Goal: Check status: Check status

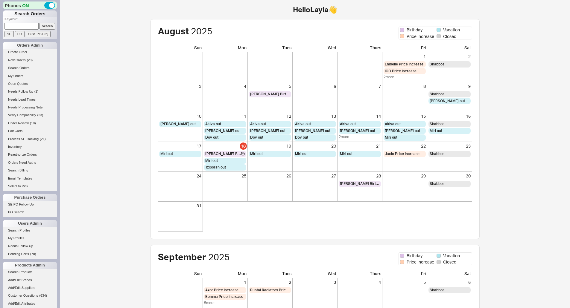
drag, startPoint x: 27, startPoint y: 24, endPoint x: 33, endPoint y: 24, distance: 5.7
click at [27, 24] on input at bounding box center [21, 26] width 34 height 6
paste input "853079"
type input "853079"
click at [52, 27] on input "Search" at bounding box center [47, 26] width 16 height 6
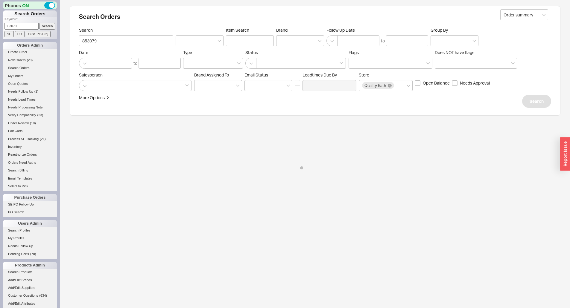
click at [45, 27] on input "Search" at bounding box center [47, 26] width 16 height 6
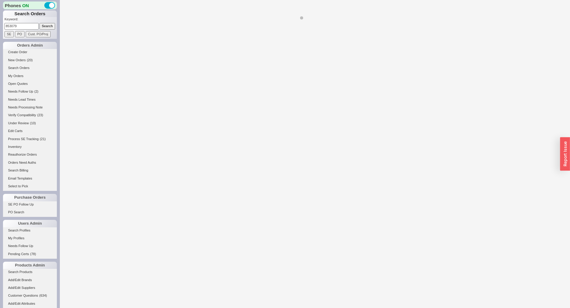
select select "LOW"
select select "3"
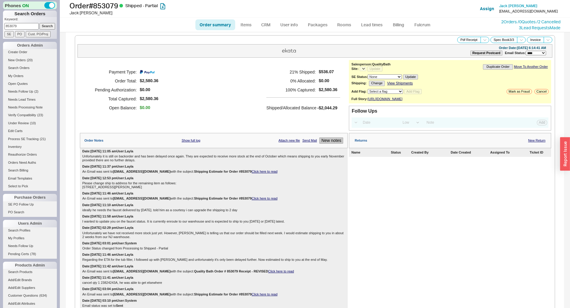
select select "*"
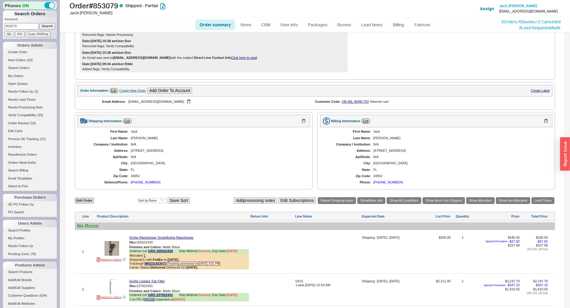
scroll to position [433, 0]
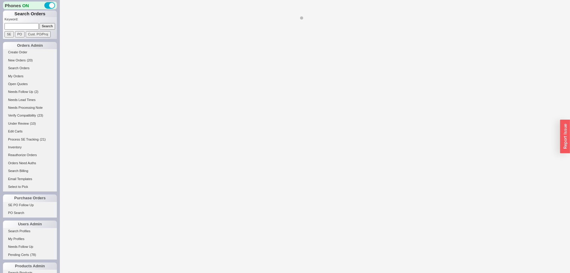
select select "LOW"
select select "3"
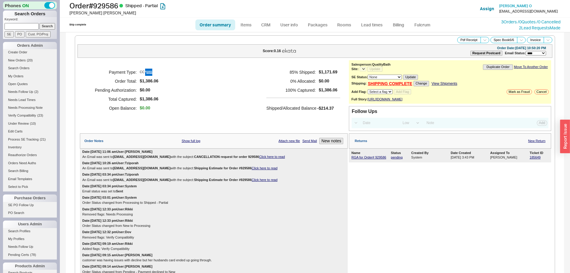
select select "*"
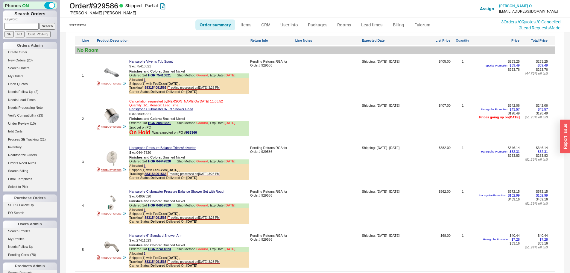
scroll to position [568, 0]
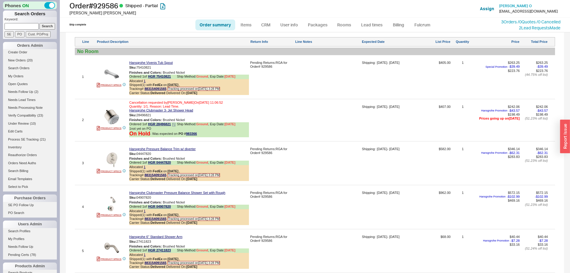
click at [173, 126] on icon at bounding box center [174, 125] width 4 height 4
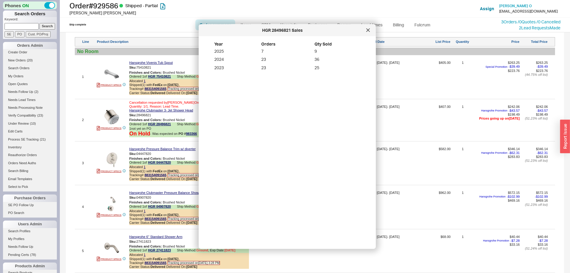
click at [373, 29] on div "HGR 28496821 Sales" at bounding box center [287, 30] width 177 height 12
click at [370, 31] on div at bounding box center [368, 30] width 10 height 10
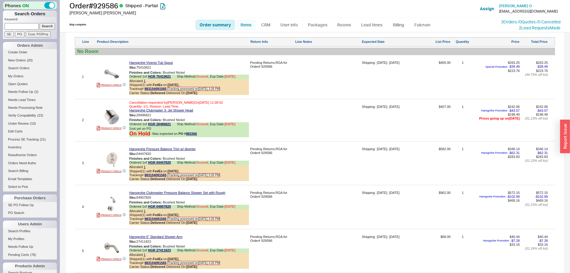
click at [248, 25] on link "Items" at bounding box center [245, 24] width 19 height 11
select select "3"
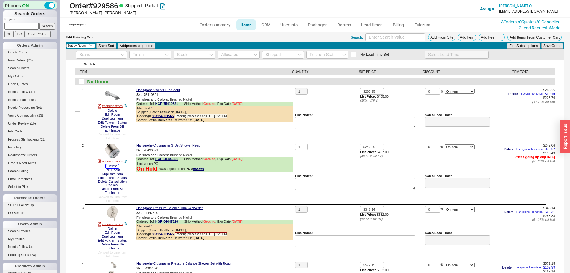
click at [109, 166] on button "Delete" at bounding box center [112, 166] width 13 height 4
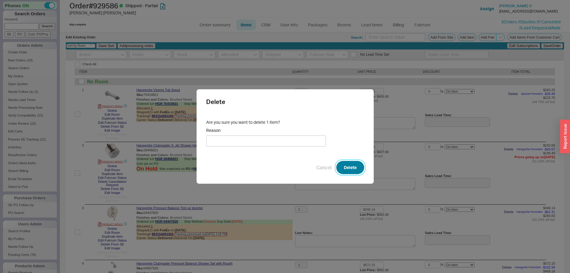
click at [353, 168] on button "Delete" at bounding box center [350, 167] width 28 height 13
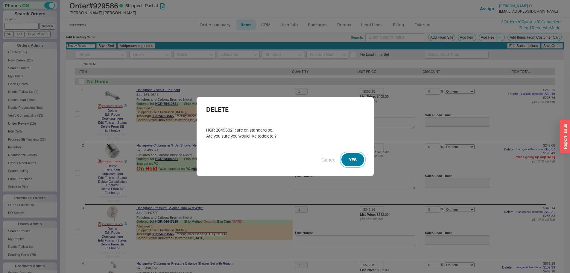
click at [354, 159] on button "YES" at bounding box center [352, 159] width 23 height 13
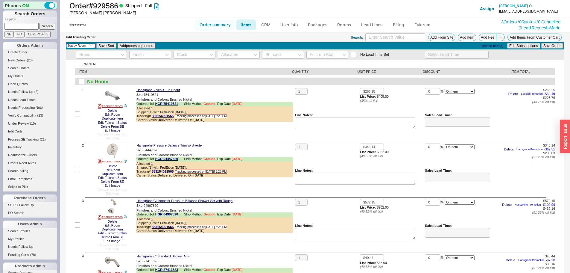
click at [219, 23] on link "Order summary" at bounding box center [215, 24] width 40 height 11
select select "*"
select select "LOW"
select select "3"
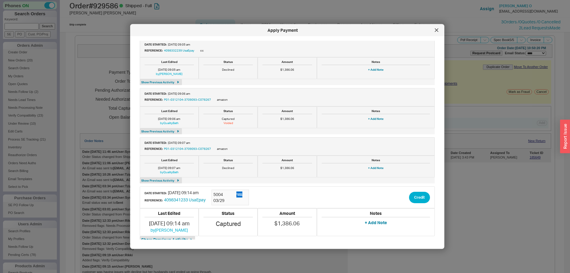
scroll to position [162, 0]
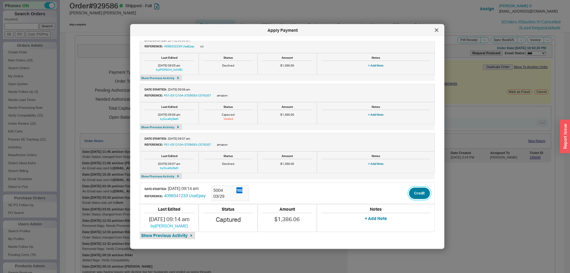
click at [416, 196] on button "Credit" at bounding box center [419, 192] width 21 height 11
click at [417, 222] on button "Credit" at bounding box center [414, 220] width 20 height 11
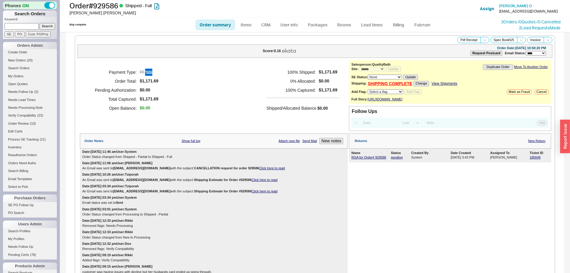
click at [275, 25] on li "CRM" at bounding box center [265, 24] width 19 height 11
click at [262, 23] on link "CRM" at bounding box center [266, 24] width 18 height 11
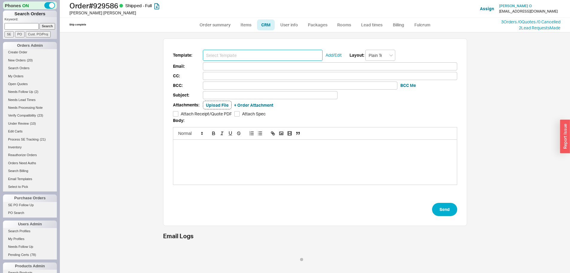
click at [250, 54] on input at bounding box center [263, 55] width 120 height 11
click at [250, 51] on input at bounding box center [263, 55] width 120 height 11
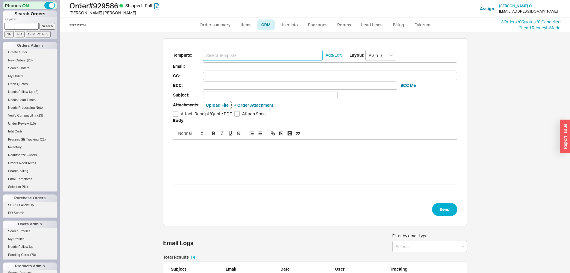
scroll to position [185, 299]
click at [250, 60] on input at bounding box center [263, 55] width 120 height 11
click at [248, 56] on input at bounding box center [263, 55] width 120 height 11
click at [243, 57] on input at bounding box center [263, 55] width 120 height 11
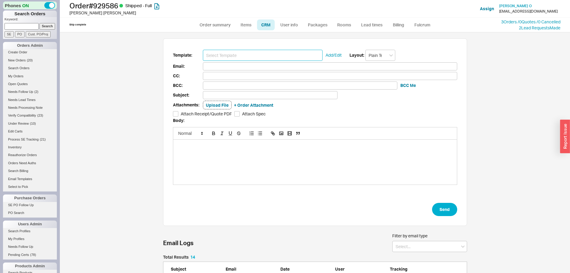
click at [243, 57] on input at bounding box center [263, 55] width 120 height 11
click at [238, 55] on input at bounding box center [263, 55] width 120 height 11
drag, startPoint x: 237, startPoint y: 55, endPoint x: 178, endPoint y: 55, distance: 59.5
click at [199, 54] on div "Template: Add/Edit Layout: Plain Text" at bounding box center [315, 55] width 284 height 11
click at [177, 55] on span "Template:" at bounding box center [188, 54] width 30 height 7
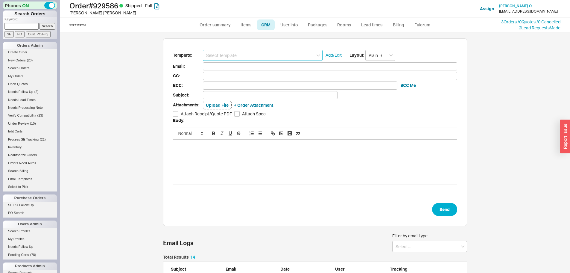
click at [210, 57] on input at bounding box center [263, 55] width 120 height 11
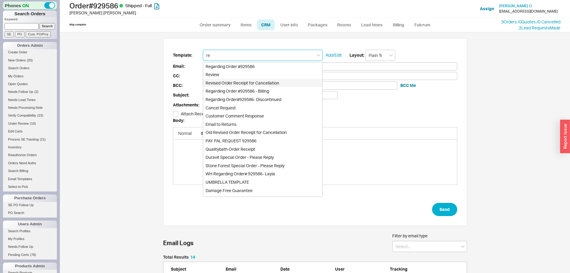
type input "rev"
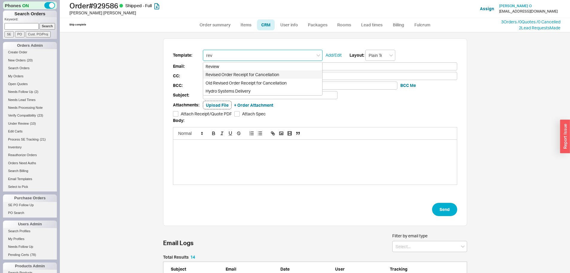
click at [223, 75] on div "Revised Order Receipt for Cancellation" at bounding box center [262, 74] width 119 height 8
type input "Receipt"
type input "off2work2day@yahoo.com"
type input "Quality Bath Order # 929586 Receipt - REVISED"
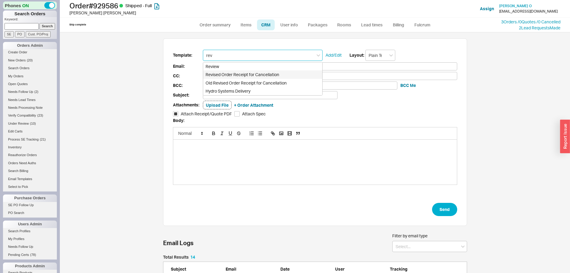
checkbox input "true"
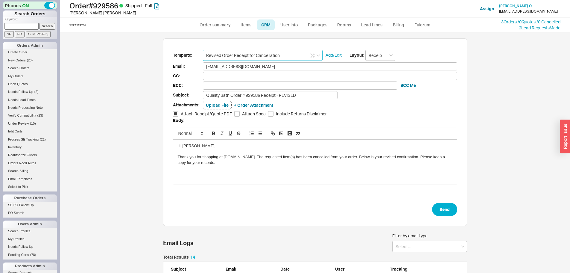
type input "Revised Order Receipt for Cancellation"
click at [287, 156] on div "Thank you for shopping at QualityBath.com. The requested item(s) has been cance…" at bounding box center [315, 159] width 275 height 11
click at [439, 209] on button "Send" at bounding box center [444, 209] width 25 height 13
select select "*"
select select "LOW"
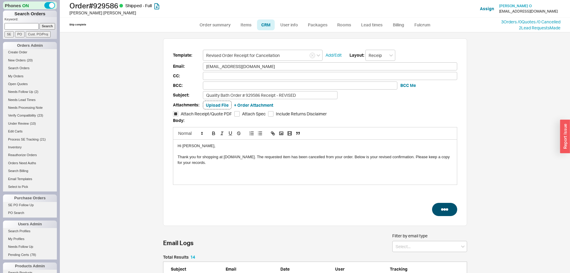
select select "3"
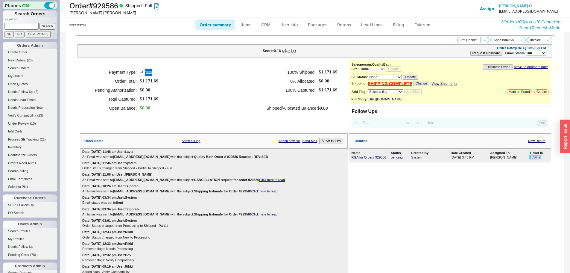
click at [533, 159] on link "185649" at bounding box center [535, 157] width 11 height 4
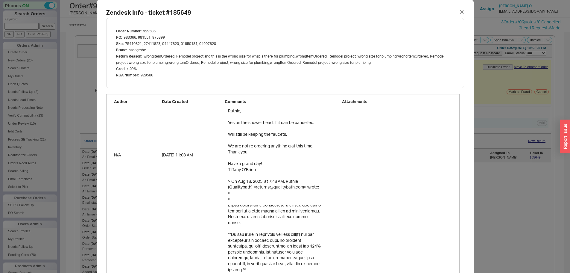
scroll to position [509, 0]
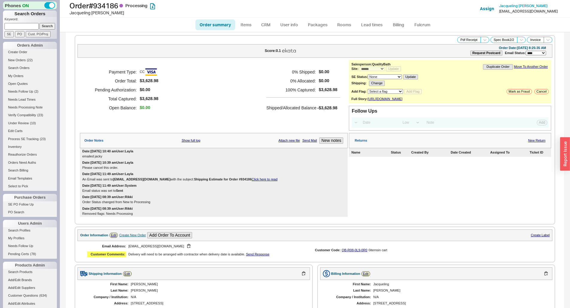
select select "*"
select select "LOW"
select select "3"
click at [538, 90] on button "Cancel" at bounding box center [541, 91] width 14 height 5
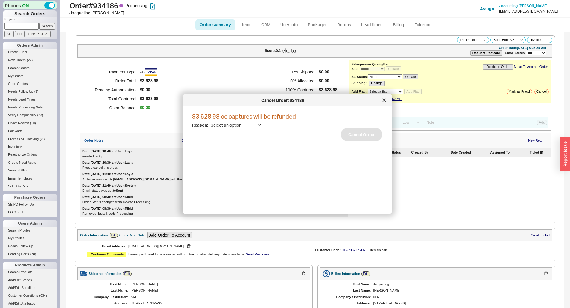
click at [219, 127] on select "Select an option Cancelled Return Combined Lead time Discontinued Sales rep/Web…" at bounding box center [235, 125] width 53 height 6
select select "25"
click at [209, 122] on select "Select an option Cancelled Return Combined Lead time Discontinued Sales rep/Web…" at bounding box center [235, 125] width 53 height 6
click at [359, 131] on button "Cancel Order" at bounding box center [362, 134] width 42 height 13
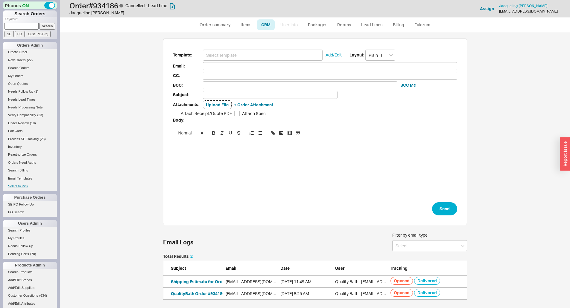
scroll to position [272, 506]
click at [215, 57] on input at bounding box center [263, 55] width 120 height 11
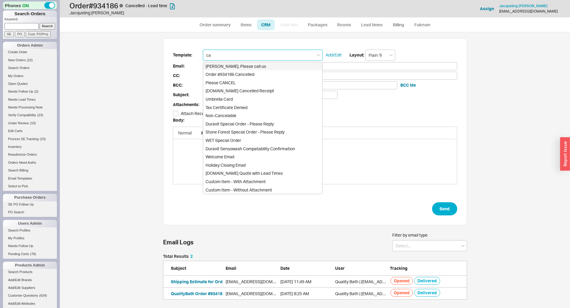
type input "can"
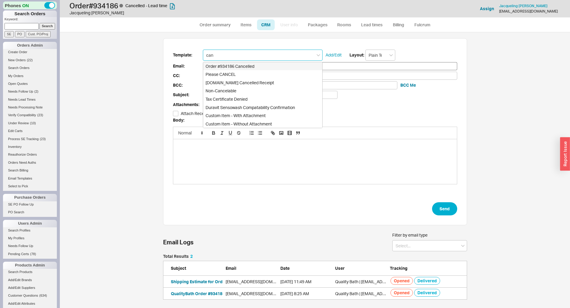
click at [239, 67] on div "Order #934186 Cancelled" at bounding box center [262, 66] width 119 height 8
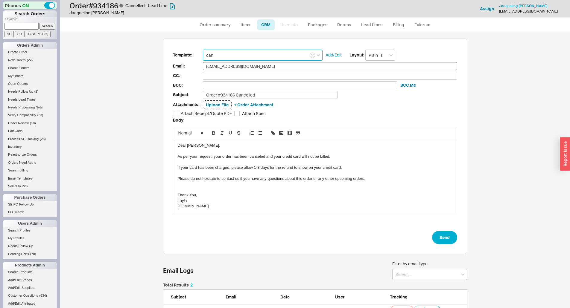
type input "jackiedonaldson55@yahoo.com"
type input "Order #934186 Cancelled"
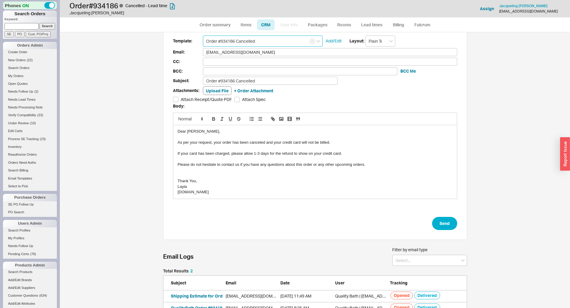
scroll to position [26, 0]
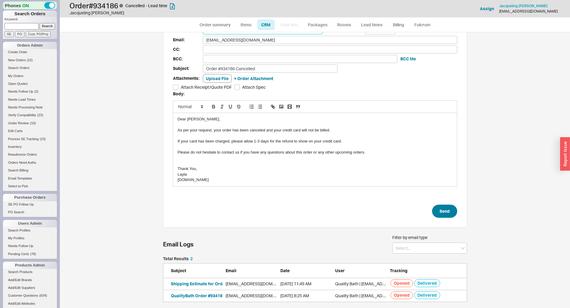
type input "Order #934186 Cancelled"
click at [439, 213] on button "Send" at bounding box center [444, 211] width 25 height 13
select select "*"
select select "LOW"
select select "3"
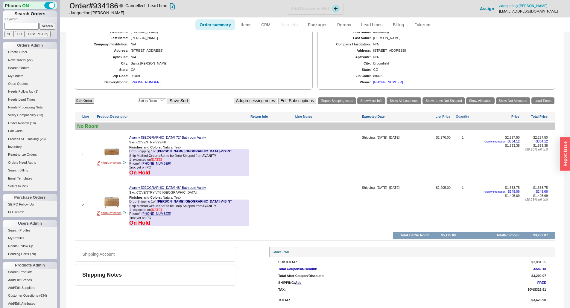
scroll to position [280, 0]
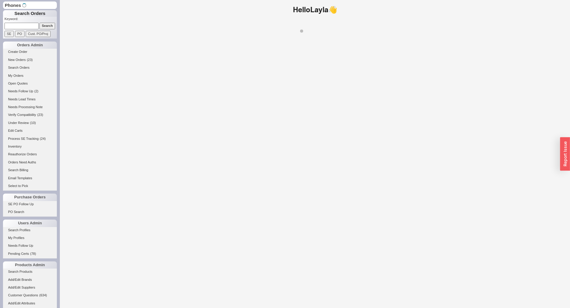
drag, startPoint x: 23, startPoint y: 24, endPoint x: 27, endPoint y: 25, distance: 3.9
click at [23, 24] on input at bounding box center [21, 26] width 34 height 6
paste input "934549"
type input "934549"
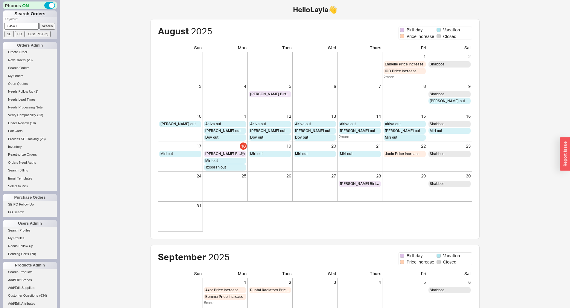
click at [40, 24] on input "Search" at bounding box center [47, 26] width 16 height 6
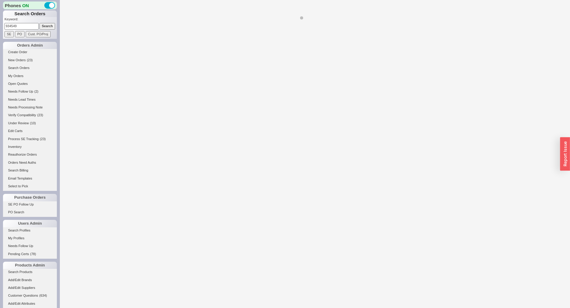
select select "*"
select select "LOW"
select select "3"
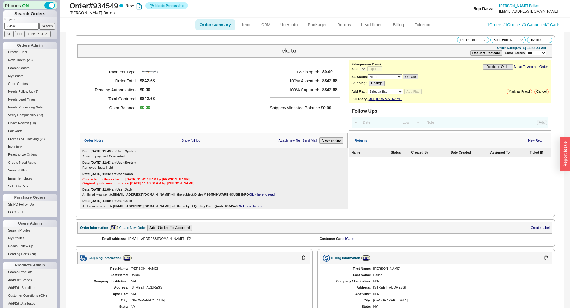
select select "*"
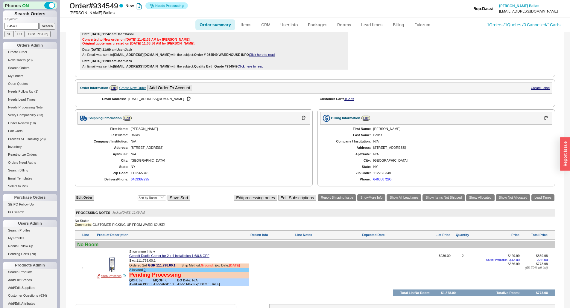
scroll to position [202, 0]
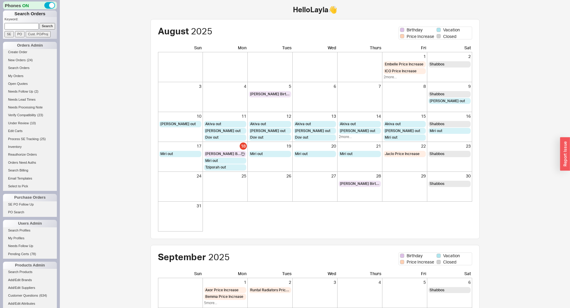
click at [30, 25] on input at bounding box center [21, 26] width 34 height 6
type input "933937"
click at [39, 23] on input "Search" at bounding box center [47, 26] width 16 height 6
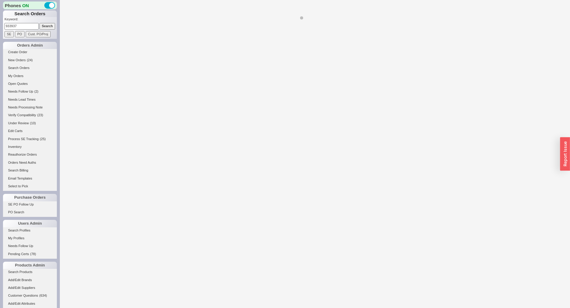
select select "*"
select select "LOW"
select select "3"
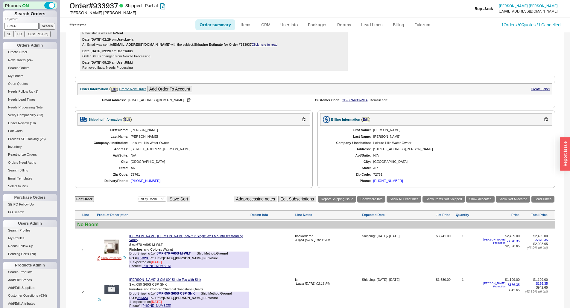
scroll to position [36, 0]
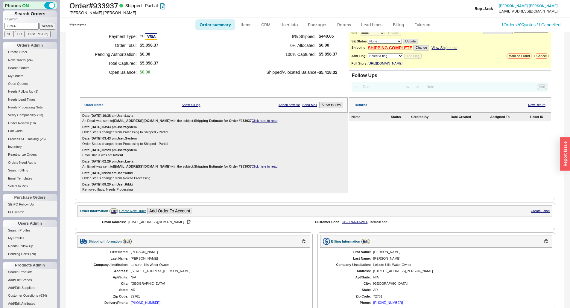
click at [264, 123] on link "Click here to read" at bounding box center [265, 121] width 26 height 4
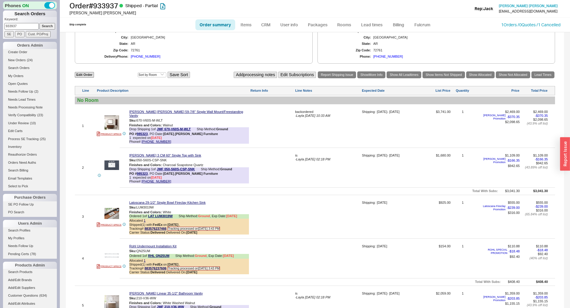
scroll to position [395, 0]
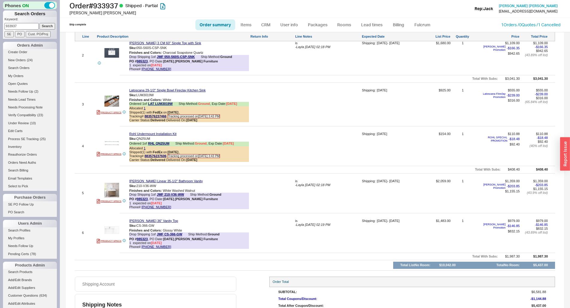
click at [293, 186] on div at bounding box center [272, 195] width 44 height 32
drag, startPoint x: 293, startPoint y: 186, endPoint x: 301, endPoint y: 182, distance: 9.5
click at [294, 185] on div "5 PRODUCT SPECS James Martin Linear 35-1/2" Bathroom Vanity Sku: 210-V36-WW Fin…" at bounding box center [315, 193] width 480 height 36
click at [301, 182] on div "is" at bounding box center [328, 181] width 66 height 4
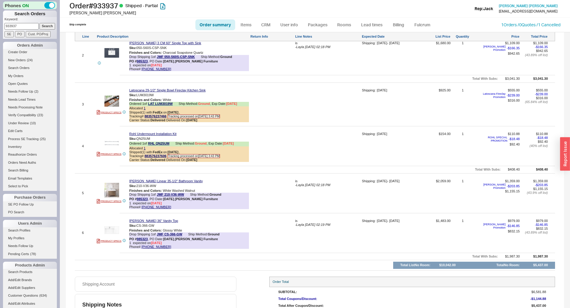
click at [301, 182] on div "is" at bounding box center [328, 181] width 66 height 4
click at [301, 182] on textarea "is" at bounding box center [328, 184] width 66 height 10
type textarea "ship ahead"
click at [303, 191] on button "SAVE" at bounding box center [301, 192] width 13 height 5
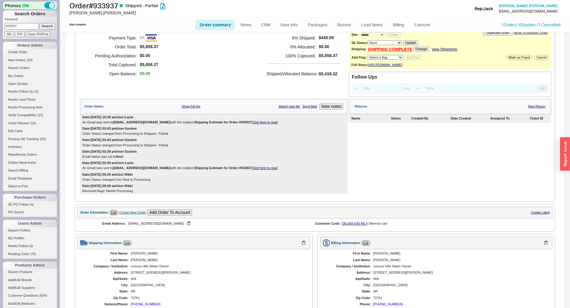
scroll to position [6, 0]
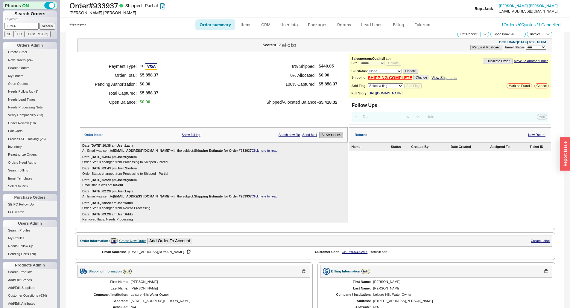
click at [322, 138] on button "New notes" at bounding box center [331, 135] width 24 height 6
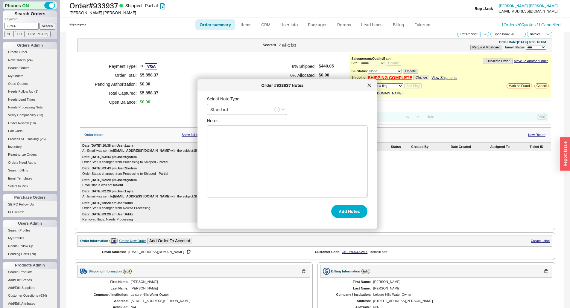
click at [318, 157] on textarea "Notes" at bounding box center [287, 162] width 160 height 72
click at [250, 153] on textarea "Notes" at bounding box center [287, 162] width 160 height 72
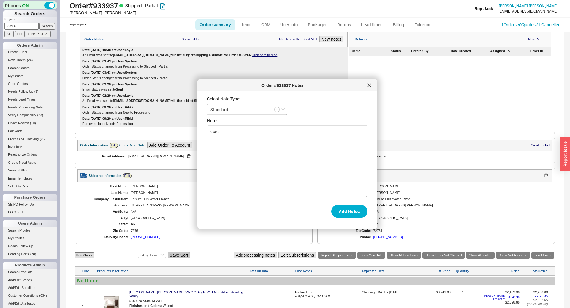
scroll to position [125, 0]
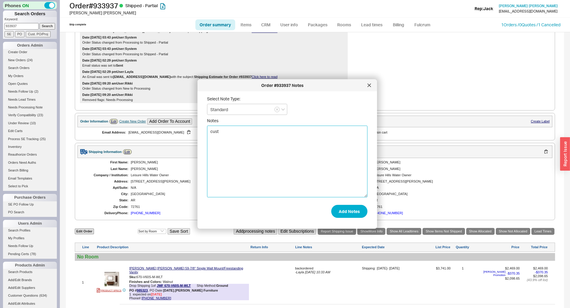
click at [235, 136] on textarea "cust" at bounding box center [287, 162] width 160 height 72
click at [260, 134] on textarea "cust will prob cancel the" at bounding box center [287, 162] width 160 height 72
drag, startPoint x: 310, startPoint y: 132, endPoint x: 307, endPoint y: 132, distance: 3.0
drag, startPoint x: 307, startPoint y: 132, endPoint x: 298, endPoint y: 130, distance: 8.6
click at [312, 149] on textarea "cust will prob cancel the backordered vantiy, wants th eother oncec eto ship I …" at bounding box center [287, 162] width 160 height 72
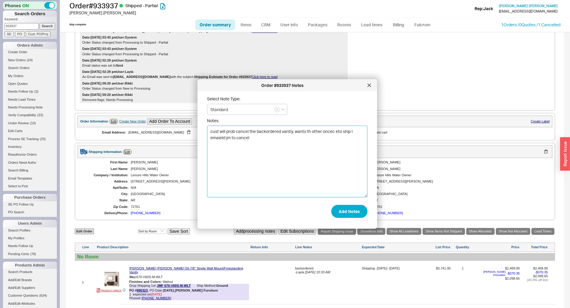
click at [311, 127] on textarea "cust will prob cancel the backordered vantiy, wants th other oncec eto ship I e…" at bounding box center [287, 162] width 160 height 72
click at [311, 135] on textarea "cust will prob cancel the backordered vantiy, wants th other oncec eto ship I e…" at bounding box center [287, 162] width 160 height 72
click at [311, 133] on textarea "cust will prob cancel the backordered vantiy, wants th other oncec eto ship I e…" at bounding box center [287, 162] width 160 height 72
click at [336, 132] on textarea "cust will prob cancel the backordered vantiy, wants the other once eto ship I e…" at bounding box center [287, 162] width 160 height 72
click at [332, 132] on textarea "cust will prob cancel the backordered vantiy, wants the other once eto ship I e…" at bounding box center [287, 162] width 160 height 72
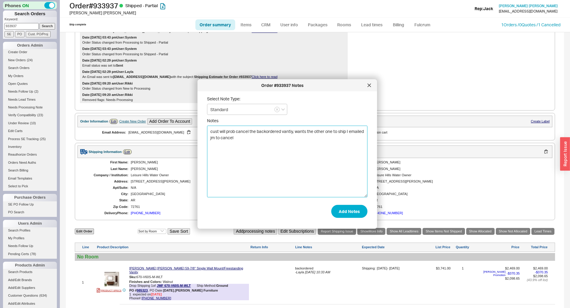
click at [265, 137] on textarea "cust will prob cancel the backordered vantiy, wants the other one to ship I ema…" at bounding box center [287, 162] width 160 height 72
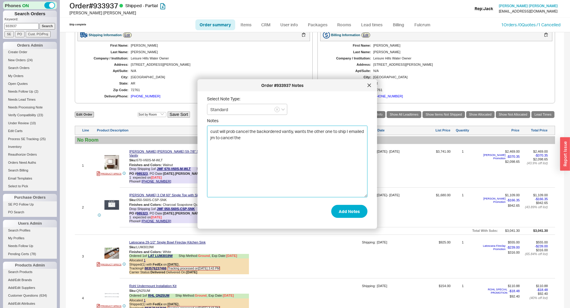
scroll to position [245, 0]
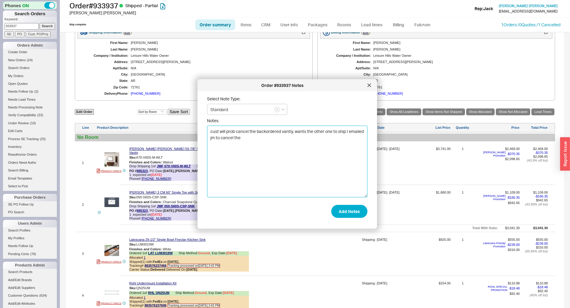
click at [288, 140] on textarea "cust will prob cancel the backordered vantiy, wants the other one to ship I ema…" at bounding box center [287, 162] width 160 height 72
drag, startPoint x: 288, startPoint y: 135, endPoint x: 287, endPoint y: 128, distance: 6.6
type textarea "cust will prob cancel the backordered vanity, wants the other one to ship I ema…"
click at [341, 207] on button "Add Notes" at bounding box center [349, 211] width 36 height 13
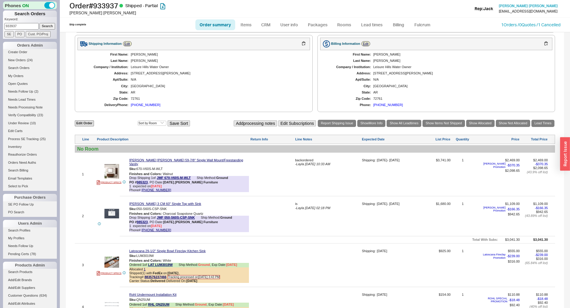
scroll to position [256, 0]
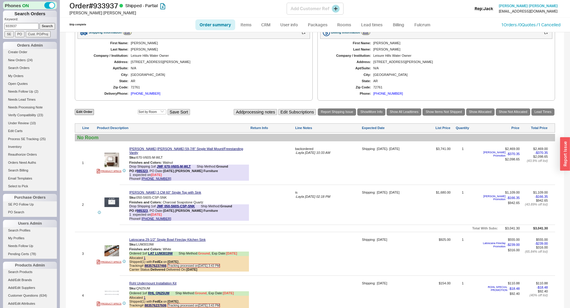
click at [109, 2] on h1 "Order # 933937 Shipped - Partial" at bounding box center [177, 5] width 217 height 8
click at [145, 172] on link "985323" at bounding box center [142, 171] width 11 height 4
drag, startPoint x: 306, startPoint y: 270, endPoint x: 249, endPoint y: 238, distance: 65.6
click at [306, 270] on div at bounding box center [328, 256] width 66 height 36
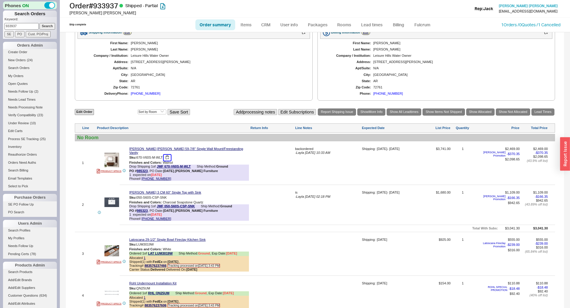
click at [169, 156] on button "button" at bounding box center [167, 158] width 7 height 6
click at [168, 158] on button "button" at bounding box center [167, 158] width 7 height 6
click at [171, 199] on button "button" at bounding box center [171, 198] width 7 height 6
click at [171, 198] on button "button" at bounding box center [171, 198] width 7 height 6
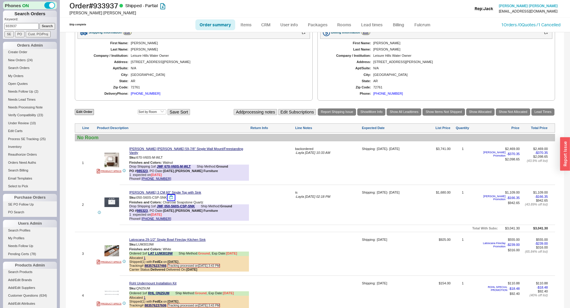
click at [171, 198] on button "button" at bounding box center [171, 198] width 7 height 6
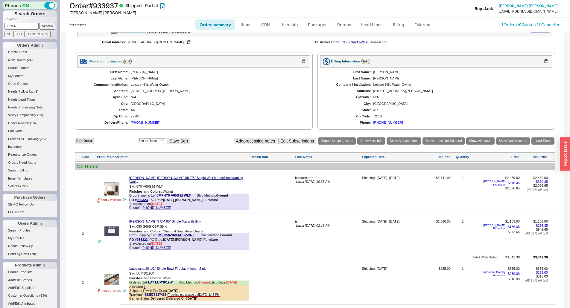
scroll to position [226, 0]
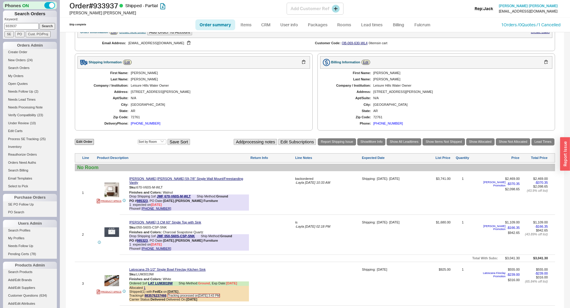
click at [112, 4] on h1 "Order # 933937 Shipped - Partial" at bounding box center [177, 5] width 217 height 8
copy h1 "933937"
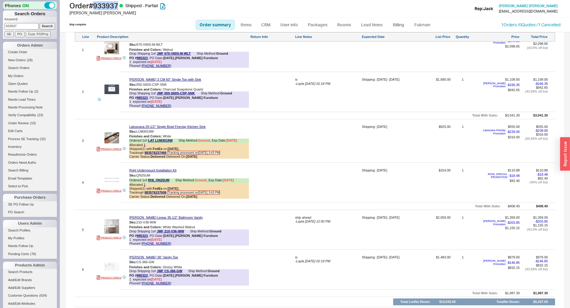
scroll to position [286, 0]
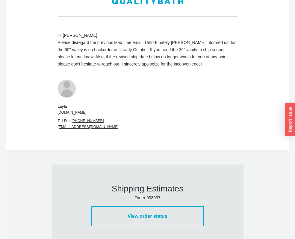
scroll to position [150, 0]
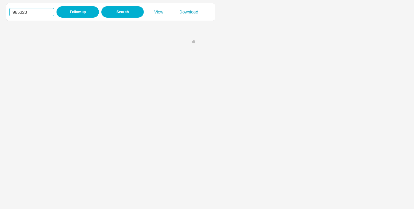
click at [24, 14] on input "985323" at bounding box center [31, 12] width 45 height 8
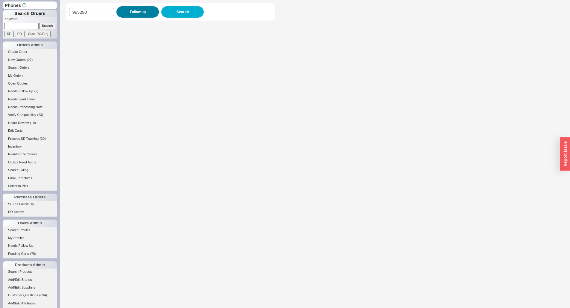
type input "985290"
click at [128, 12] on button "Follow up" at bounding box center [137, 11] width 42 height 11
drag, startPoint x: 31, startPoint y: 23, endPoint x: 26, endPoint y: 27, distance: 6.8
click at [30, 24] on form "Keyword: Search SE PO Cust. PO/Proj" at bounding box center [30, 27] width 52 height 20
click at [26, 27] on input at bounding box center [21, 26] width 34 height 6
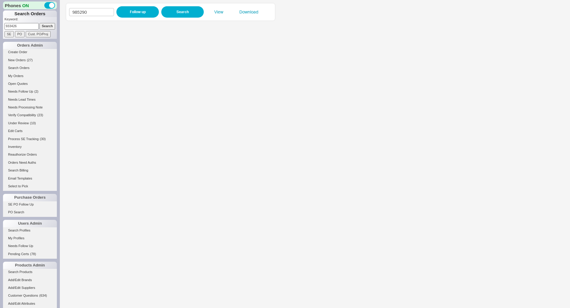
type input "933426"
click at [39, 23] on input "Search" at bounding box center [47, 26] width 16 height 6
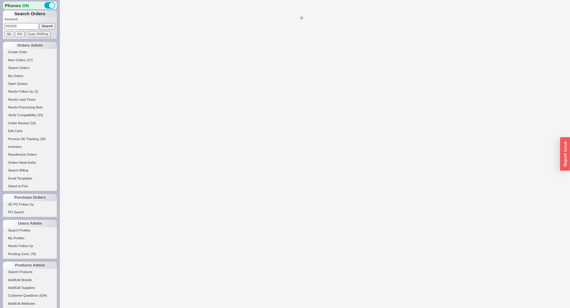
select select "LOW"
select select "3"
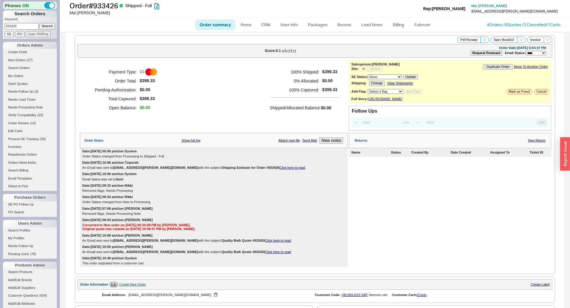
select select "*"
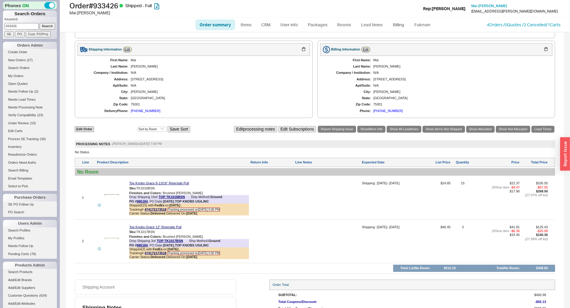
scroll to position [302, 0]
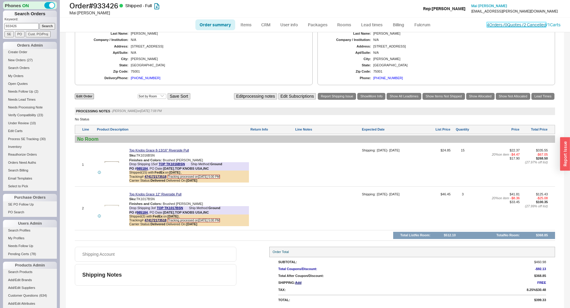
click at [487, 23] on link "4 Orders / 0 Quotes / 2 Cancelled" at bounding box center [516, 24] width 59 height 5
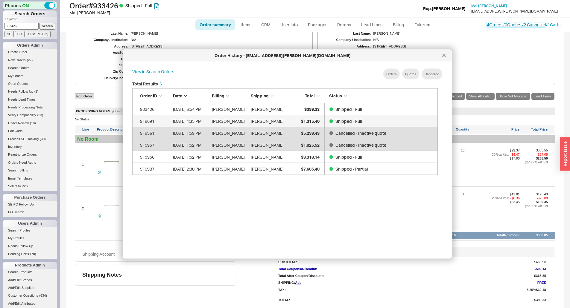
scroll to position [179, 311]
click at [444, 56] on icon at bounding box center [444, 56] width 4 height 4
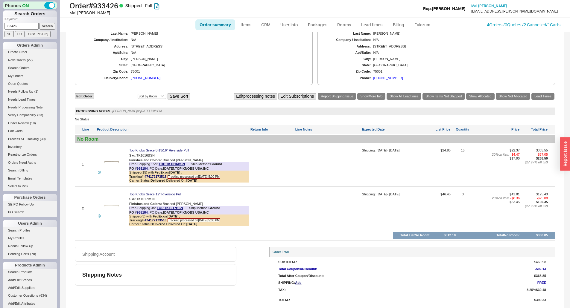
click at [22, 25] on input "933426" at bounding box center [21, 26] width 34 height 6
type input "910987"
click at [39, 23] on input "Search" at bounding box center [47, 26] width 16 height 6
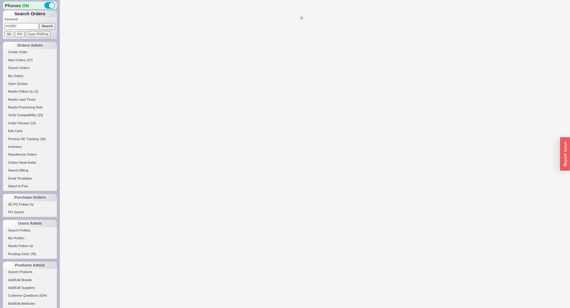
select select "*"
select select "LOW"
select select "3"
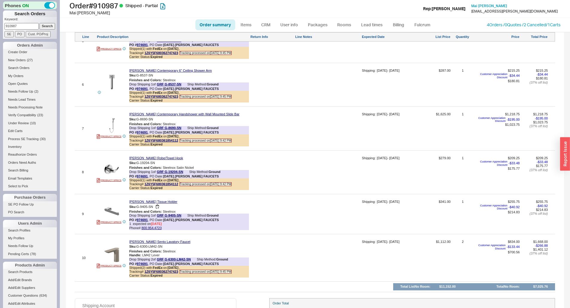
scroll to position [659, 0]
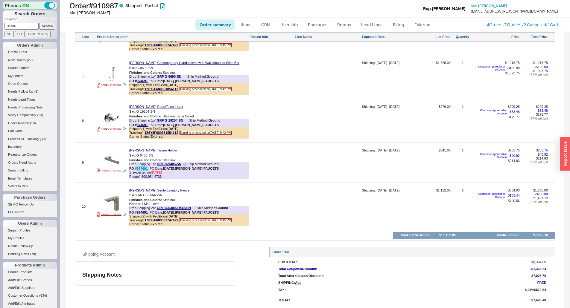
click at [142, 168] on link "974691" at bounding box center [142, 169] width 11 height 4
click at [173, 264] on div "Shipping Account Shipping Notes" at bounding box center [156, 276] width 162 height 58
click at [212, 153] on button "800.954.4723" at bounding box center [223, 152] width 23 height 6
click at [289, 163] on div at bounding box center [272, 165] width 44 height 32
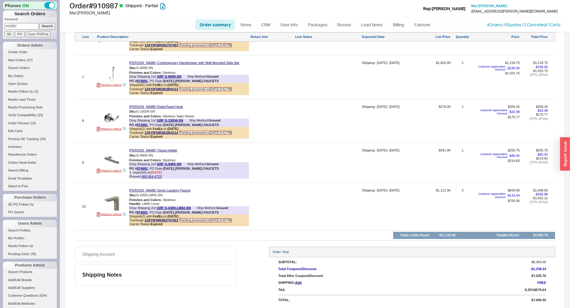
click at [310, 163] on div at bounding box center [328, 165] width 66 height 32
click at [317, 151] on textarea "laurie -" at bounding box center [328, 154] width 66 height 10
click at [307, 151] on textarea "laurie -" at bounding box center [328, 154] width 66 height 10
click at [318, 155] on textarea "laurie - 8/26" at bounding box center [328, 154] width 66 height 10
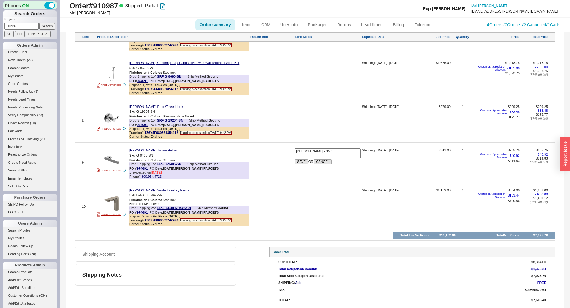
click at [330, 153] on textarea "laurie - 8/26" at bounding box center [328, 154] width 66 height 10
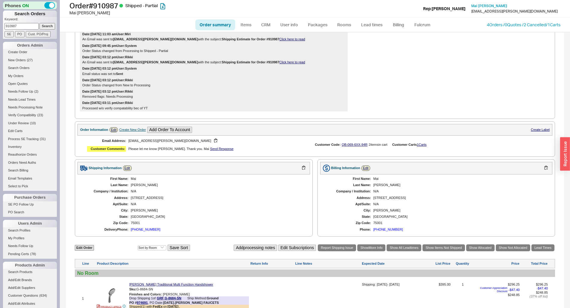
scroll to position [61, 0]
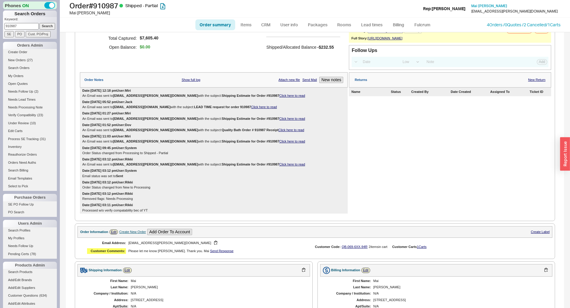
click at [279, 166] on link "Click here to read" at bounding box center [292, 165] width 26 height 4
click at [495, 159] on div "Returns New Return Name Status Created By Date Created Assigned To Ticket ID" at bounding box center [450, 143] width 202 height 142
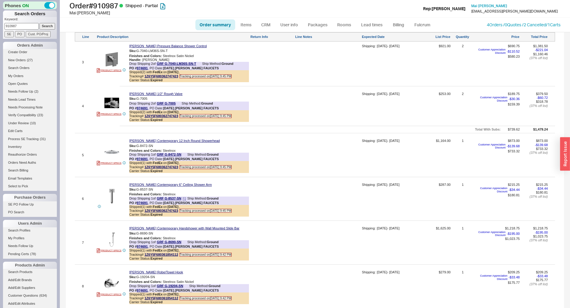
scroll to position [629, 0]
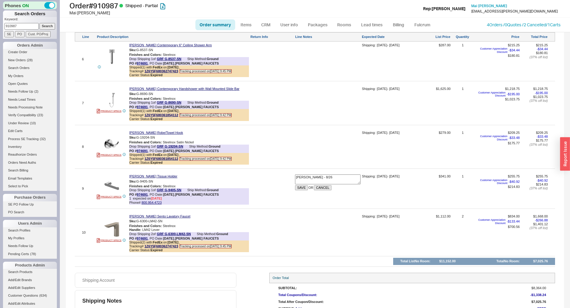
click at [299, 183] on textarea "laurie - 8/26" at bounding box center [328, 180] width 66 height 10
click at [297, 183] on textarea "laurie - 8/26" at bounding box center [328, 180] width 66 height 10
click at [322, 183] on textarea "Laurie - 8/26" at bounding box center [328, 180] width 66 height 10
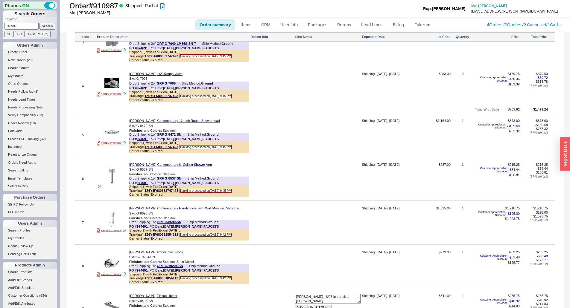
scroll to position [659, 0]
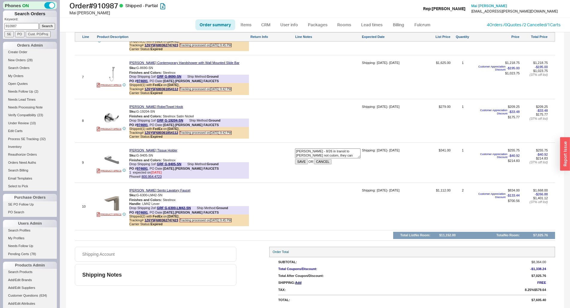
click at [312, 154] on textarea "Laurie - 8/26 in transit to graff not cutom, they can canel" at bounding box center [328, 154] width 66 height 10
type textarea "Laurie - 8/26 in transit to graff not custom, they can cancel"
click at [299, 161] on button "SAVE" at bounding box center [301, 161] width 13 height 5
click at [143, 169] on link "974691" at bounding box center [142, 169] width 11 height 4
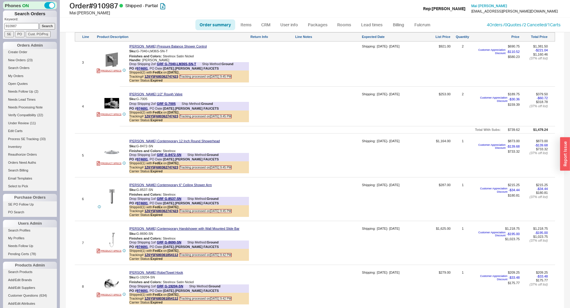
scroll to position [569, 0]
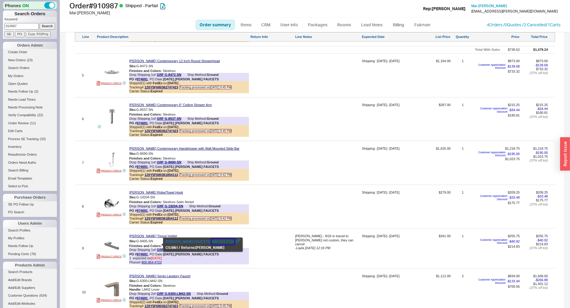
click at [212, 241] on button "800.954.4723" at bounding box center [223, 242] width 23 height 6
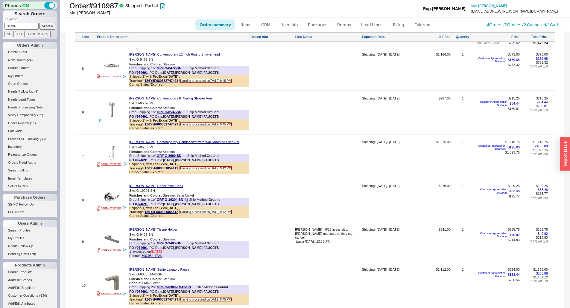
scroll to position [628, 0]
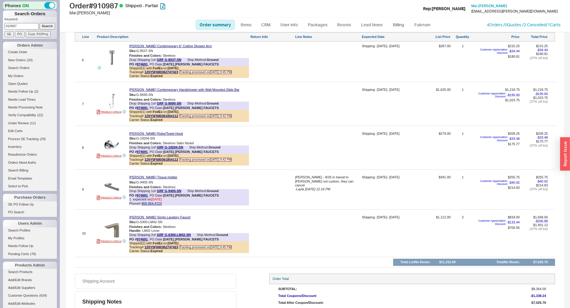
click at [328, 188] on span "- Layla 08/18/2025 12:16 PM" at bounding box center [312, 190] width 35 height 4
click at [361, 180] on div "Shipping: 08/25/25 - 08/27/25" at bounding box center [389, 177] width 56 height 5
click at [299, 185] on textarea "Laurie - 8/26 in transit to graff not custom, they can cancel" at bounding box center [328, 181] width 66 height 10
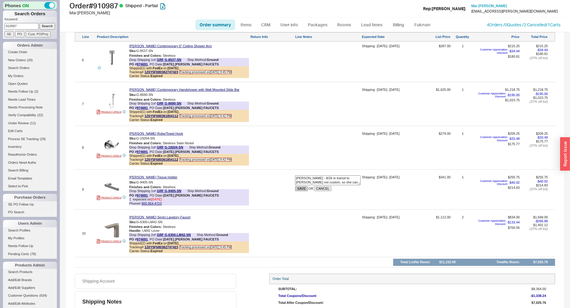
type textarea "Laurie - 8/26 in transit to graff not custom, so she can cancel"
click at [301, 191] on button "SAVE" at bounding box center [301, 188] width 13 height 5
click at [305, 186] on div "Laurie - 8/26 in transit to graff not custom, so she can cancel" at bounding box center [328, 182] width 66 height 12
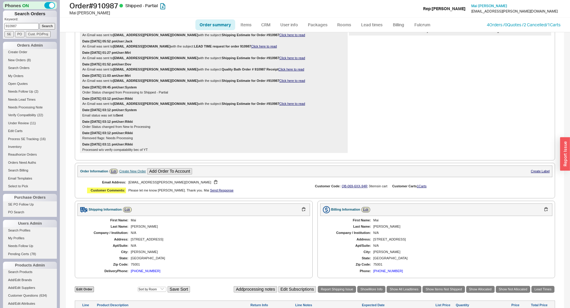
scroll to position [0, 0]
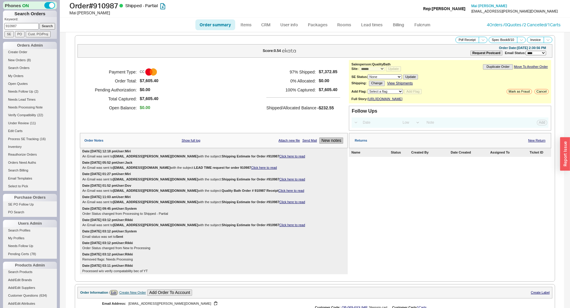
click at [328, 144] on button "New notes" at bounding box center [331, 141] width 24 height 6
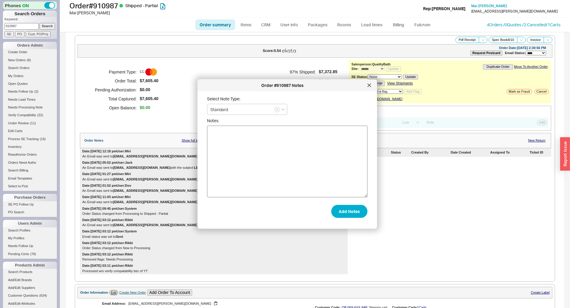
click at [326, 172] on textarea "Notes" at bounding box center [287, 162] width 160 height 72
click at [272, 133] on textarea "cust called for update told her Laurie - 8/26 in transit to graff not custom, s…" at bounding box center [287, 162] width 160 height 72
click at [288, 134] on textarea "cust called for update told her per graff - 8/26 in transit to graff not custom…" at bounding box center [287, 162] width 160 height 72
click at [322, 131] on textarea "cust called for update told her per graff - est ship to her 8/26 in transit to …" at bounding box center [287, 162] width 160 height 72
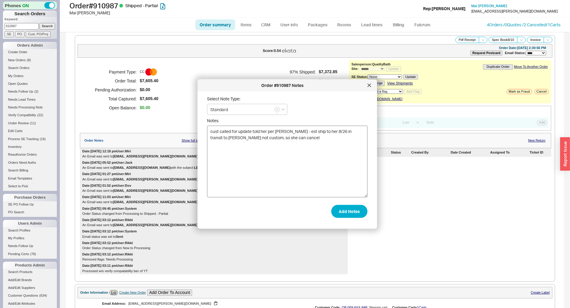
click at [325, 131] on textarea "cust called for update told her per graff - est ship to her 8/26 in transit to …" at bounding box center [287, 162] width 160 height 72
click at [235, 140] on textarea "cust called for update told her per graff - est ship to her 8/26. its currently…" at bounding box center [287, 162] width 160 height 72
click at [237, 138] on textarea "cust called for update told her per graff - est ship to her 8/26. its currently…" at bounding box center [287, 162] width 160 height 72
click at [300, 140] on textarea "cust called for update told her per graff - est ship to her 8/26. its currently…" at bounding box center [287, 162] width 160 height 72
type textarea "cust called for update told her per graff - est ship to her 8/26. its currently…"
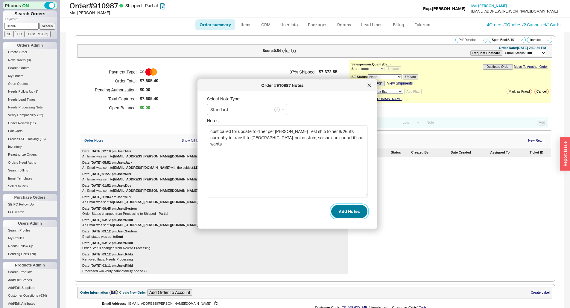
click at [349, 208] on button "Add Notes" at bounding box center [349, 211] width 36 height 13
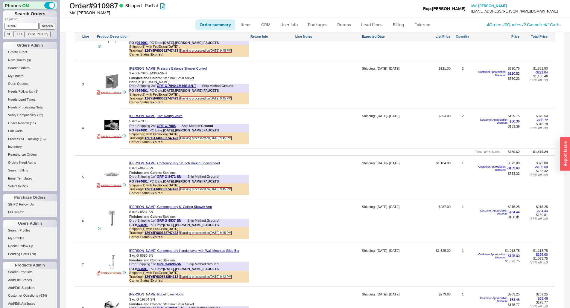
scroll to position [671, 0]
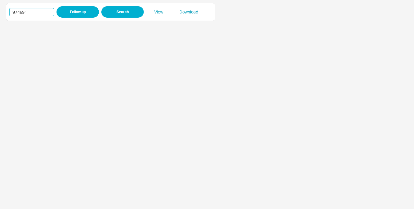
click at [16, 11] on input "974691" at bounding box center [31, 12] width 45 height 8
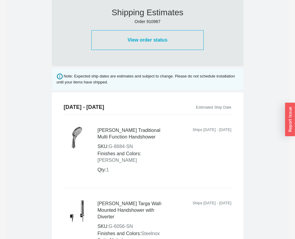
scroll to position [389, 0]
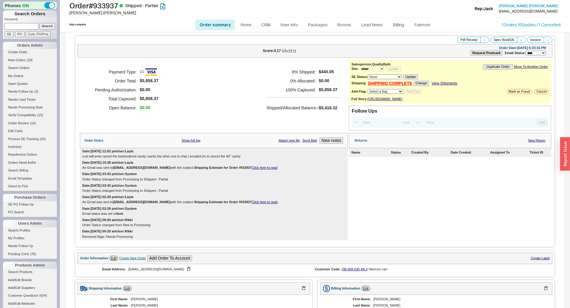
select select "*"
select select "LOW"
select select "3"
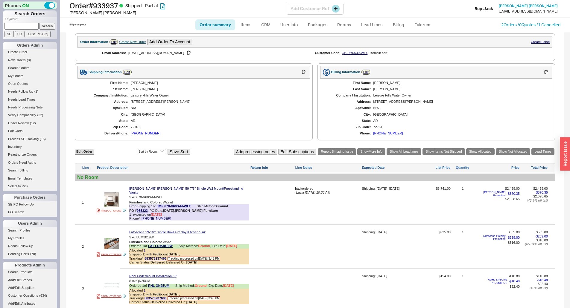
scroll to position [179, 0]
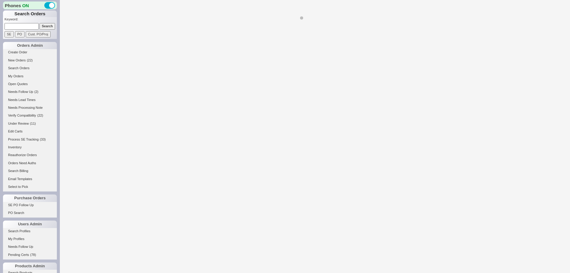
select select "*"
select select "LOW"
select select "3"
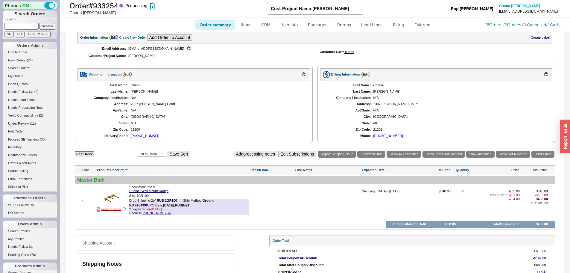
scroll to position [231, 0]
